Goal: Task Accomplishment & Management: Manage account settings

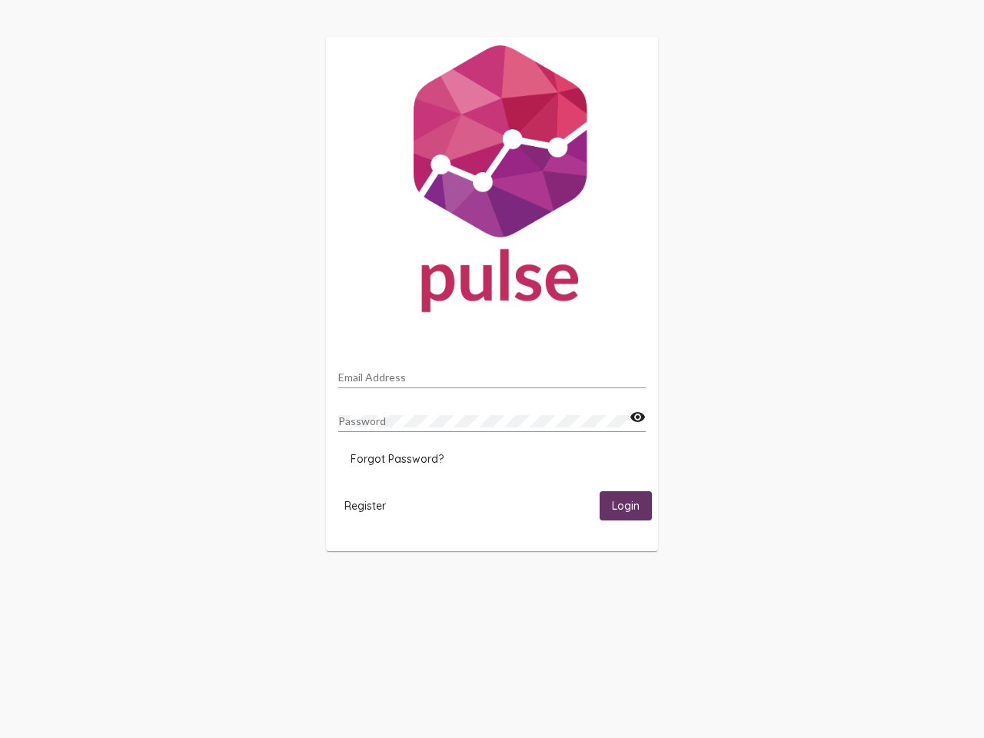
click at [492, 373] on input "Email Address" at bounding box center [491, 377] width 307 height 12
click at [637, 417] on mat-icon "visibility" at bounding box center [638, 417] width 16 height 18
click at [397, 459] on span "Forgot Password?" at bounding box center [396, 459] width 93 height 14
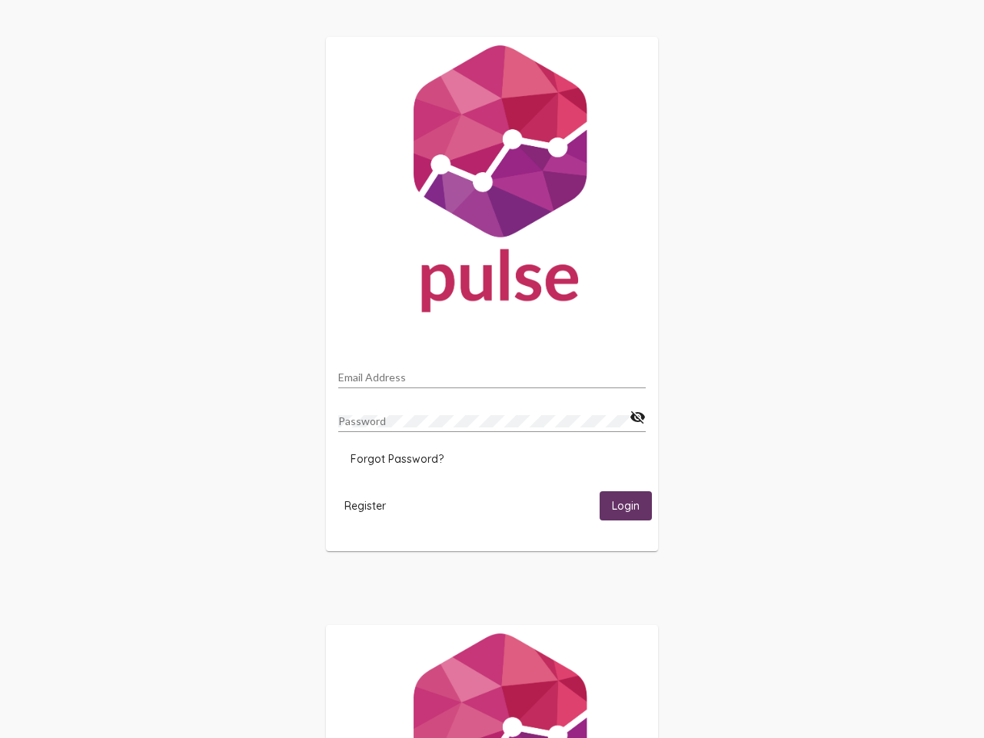
click at [365, 505] on span "Register" at bounding box center [365, 506] width 42 height 14
click at [626, 505] on span "Login" at bounding box center [626, 507] width 28 height 14
